Goal: Find specific page/section: Find specific page/section

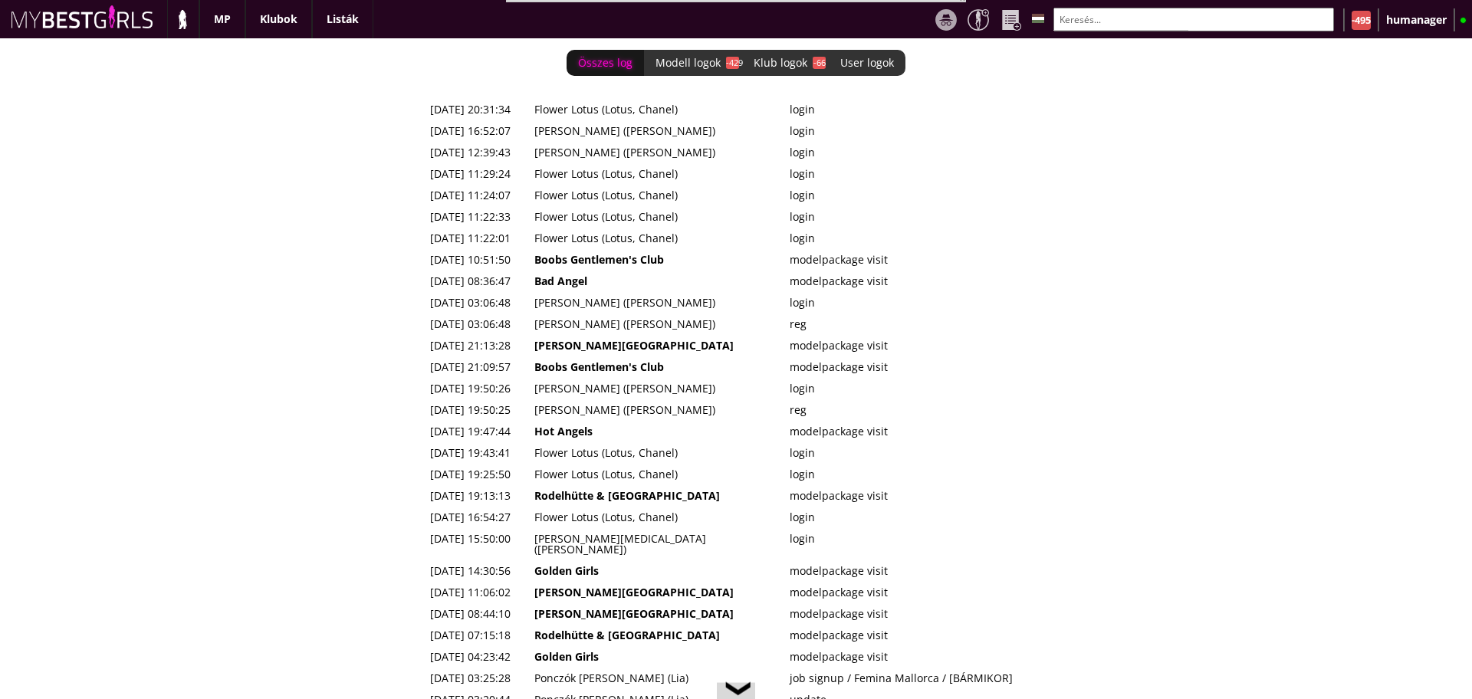
scroll to position [0, 6241]
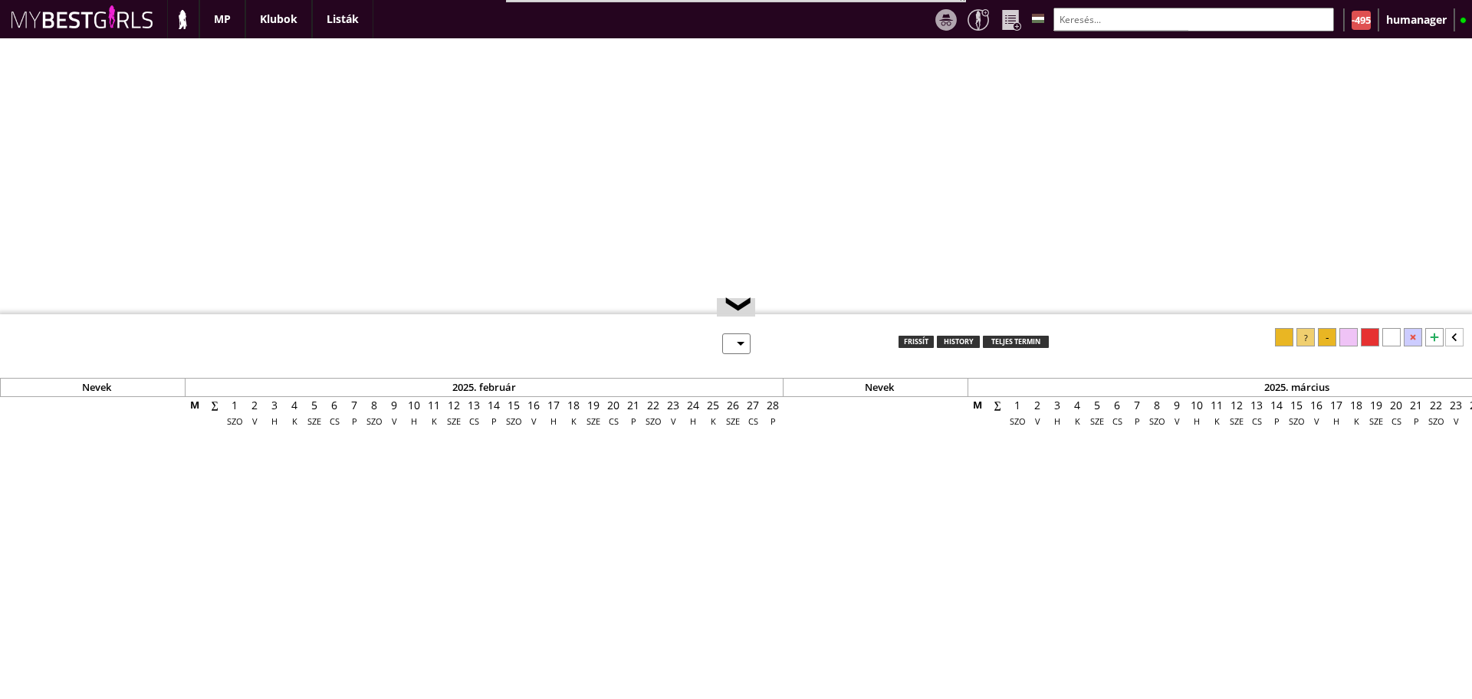
select select "0"
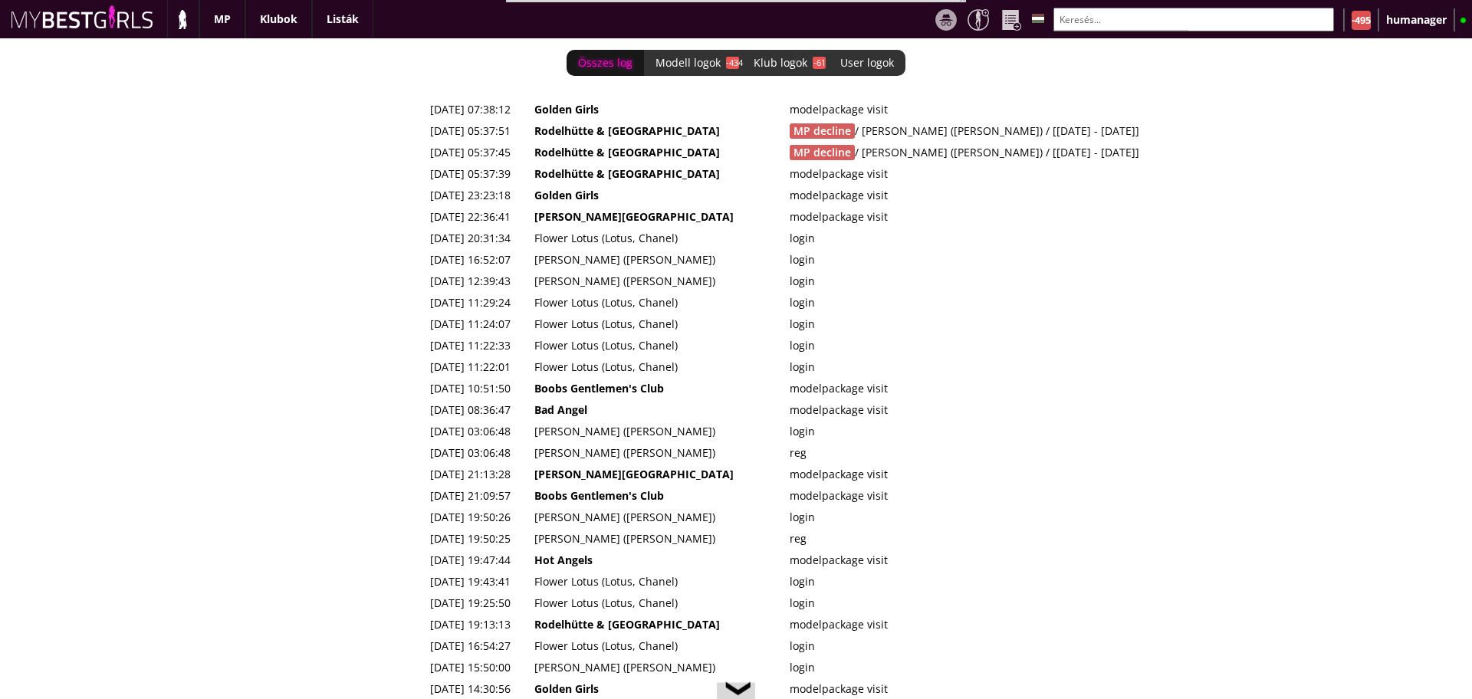
scroll to position [0, 6261]
click at [722, 15] on div "MP Klubok Listák Logok ✖ -495 humanager" at bounding box center [736, 19] width 1472 height 38
click at [720, 51] on div "Modell logok -434" at bounding box center [693, 63] width 98 height 26
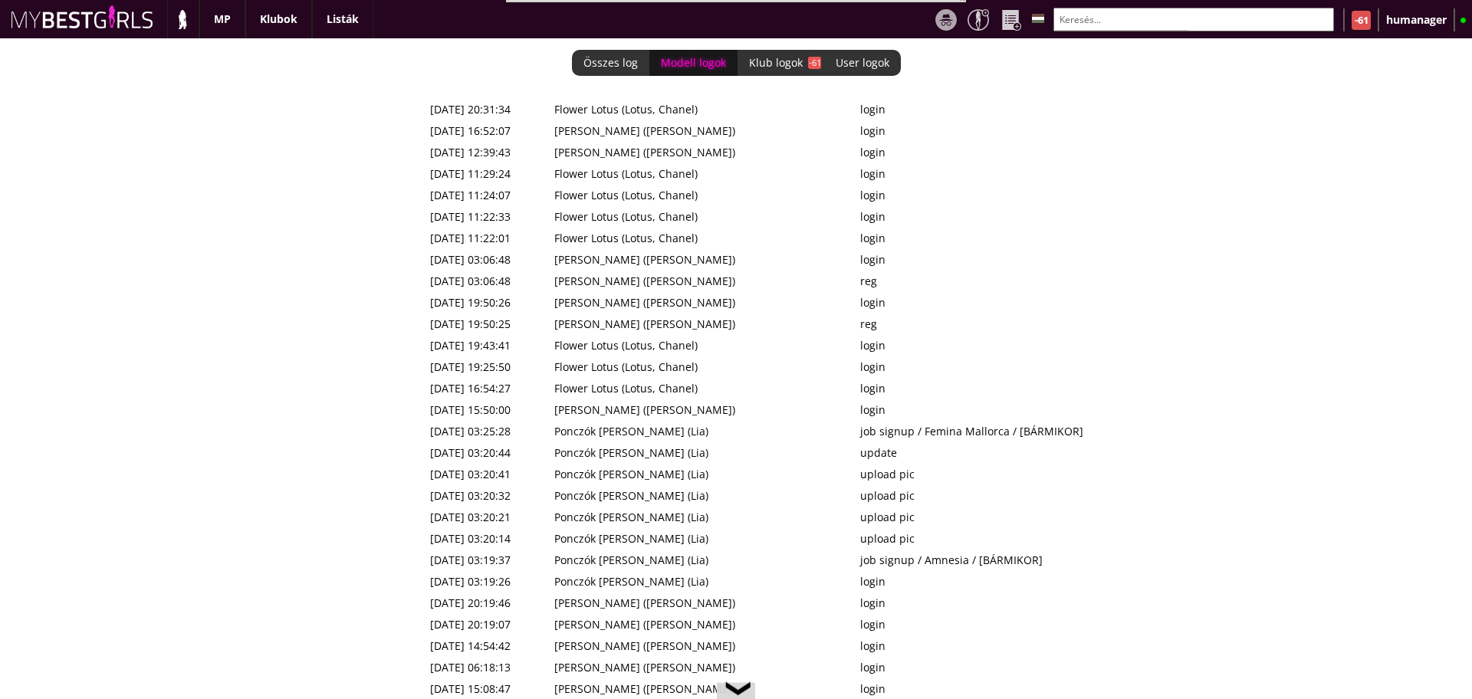
click at [720, 51] on div "Modell logok" at bounding box center [694, 63] width 88 height 26
click at [705, 108] on td "Flower Lotus (Lotus, Chanel)" at bounding box center [702, 109] width 306 height 21
click at [694, 102] on td "Flower Lotus (Lotus, Chanel)" at bounding box center [702, 109] width 306 height 21
click at [712, 196] on td "Flower Lotus (Lotus, Chanel)" at bounding box center [702, 195] width 306 height 21
click at [692, 201] on td "Flower Lotus (Lotus, Chanel)" at bounding box center [702, 195] width 306 height 21
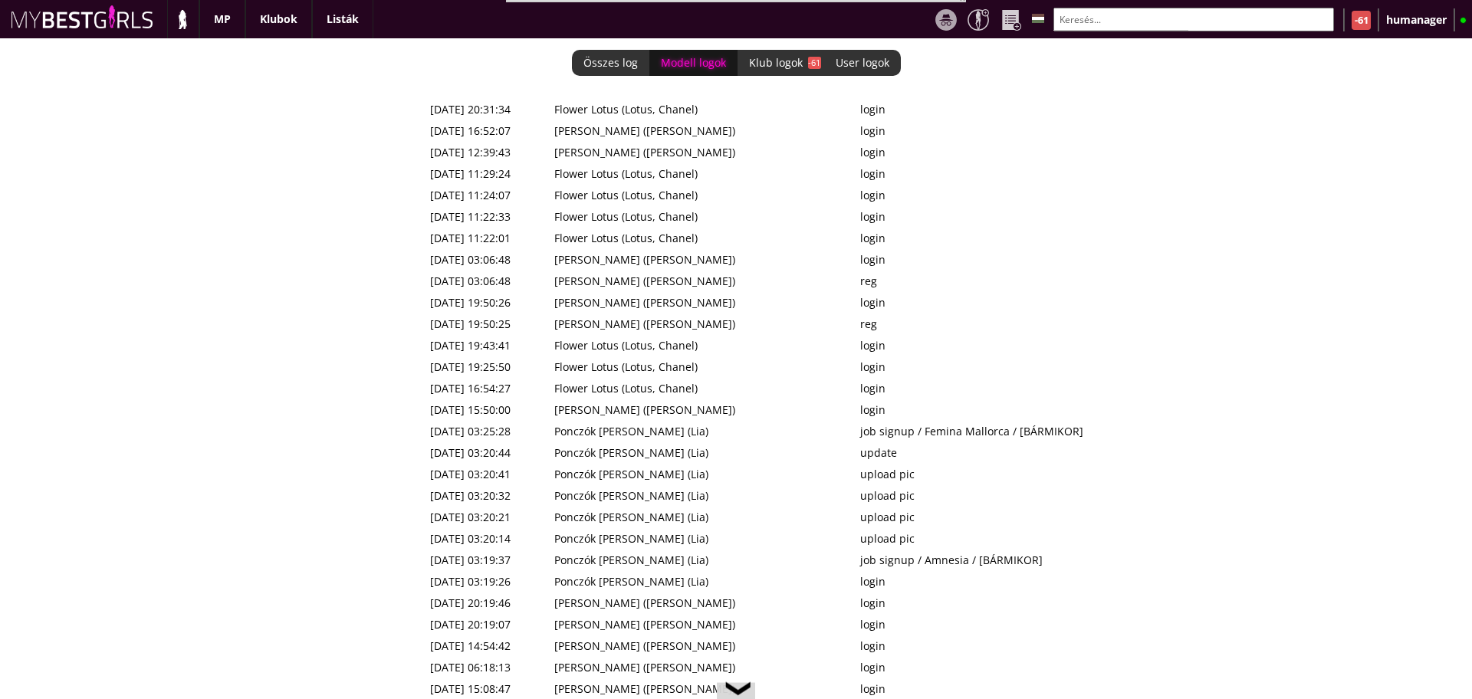
click at [691, 199] on td "Flower Lotus (Lotus, Chanel)" at bounding box center [702, 195] width 306 height 21
click at [689, 226] on td "Flower Lotus (Lotus, Chanel)" at bounding box center [702, 216] width 306 height 21
